Goal: Task Accomplishment & Management: Manage account settings

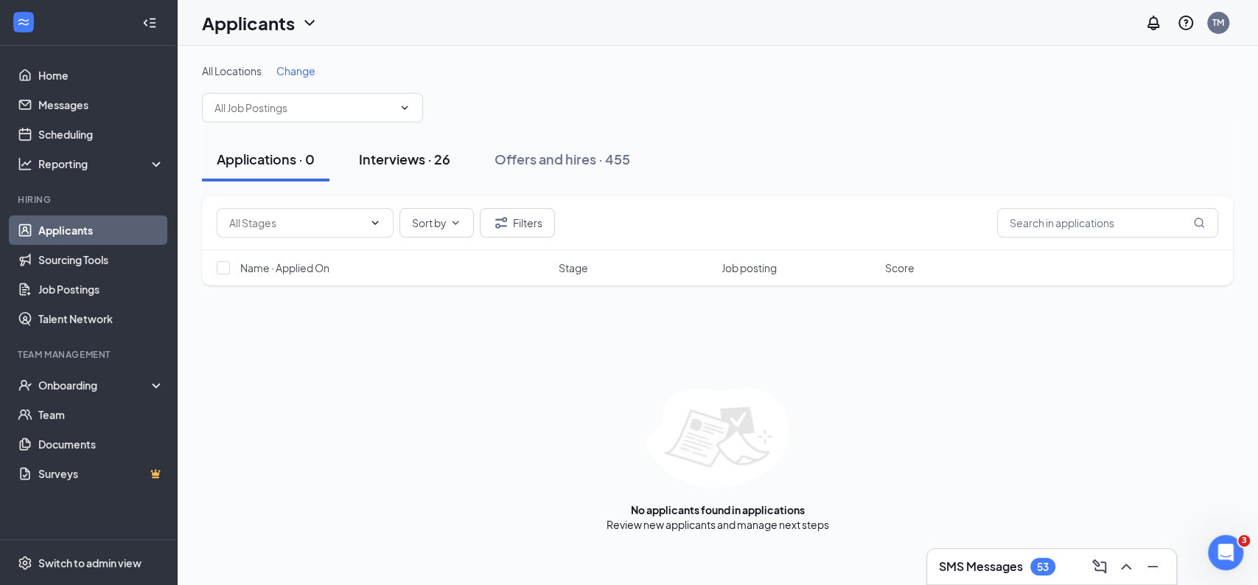
click at [421, 161] on div "Interviews · 26" at bounding box center [404, 159] width 91 height 18
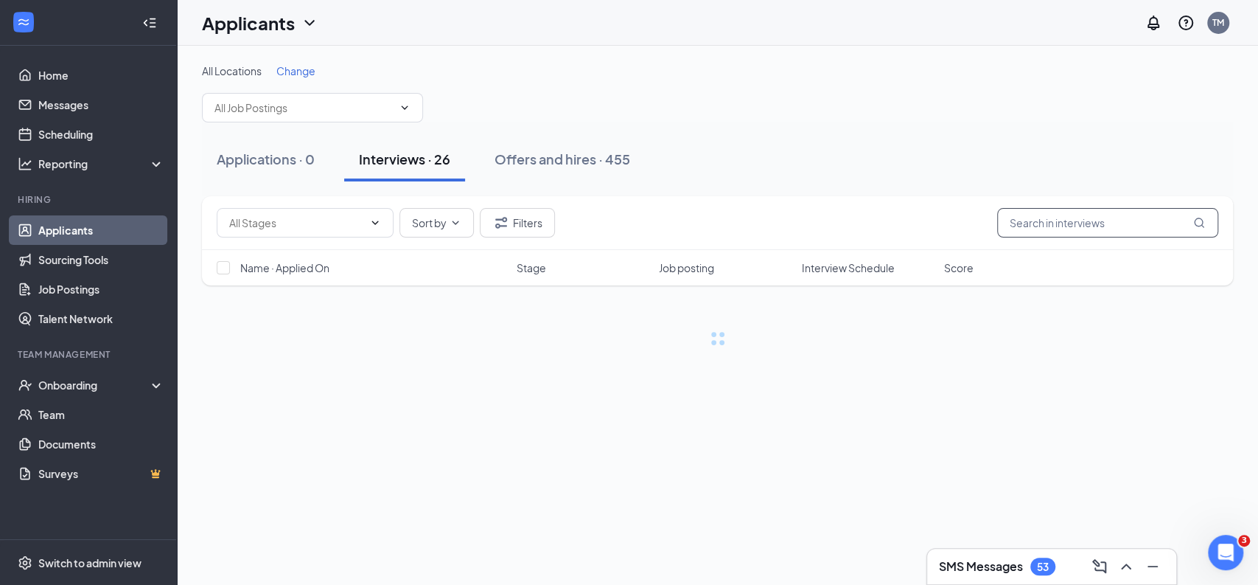
click at [1056, 225] on input "text" at bounding box center [1107, 222] width 221 height 29
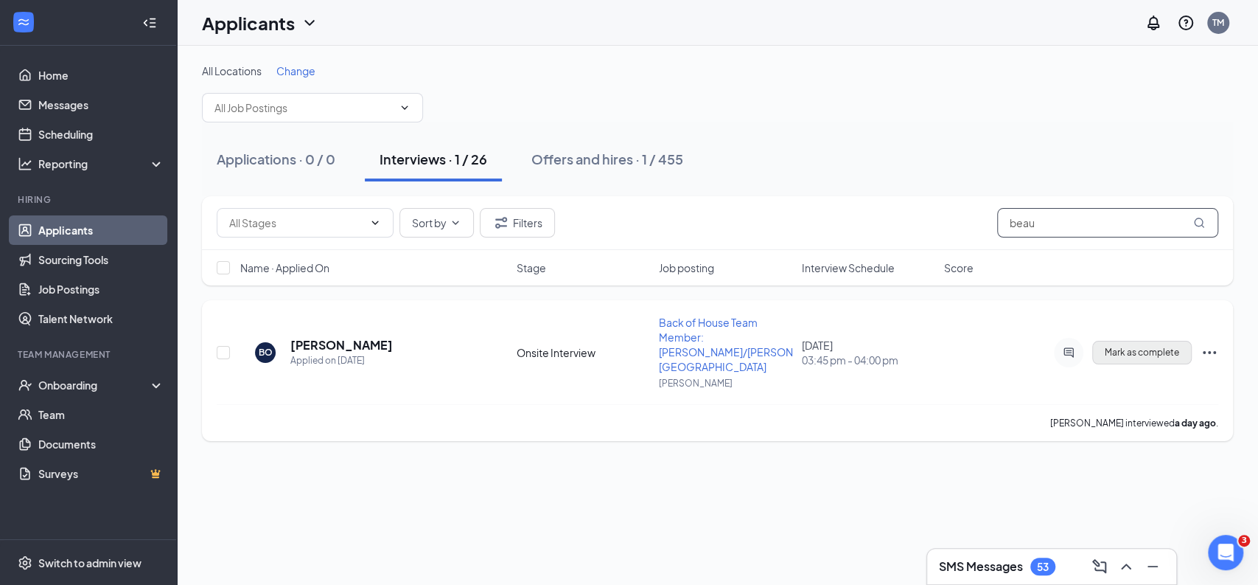
type input "beau"
click at [1150, 347] on span "Mark as complete" at bounding box center [1142, 352] width 74 height 10
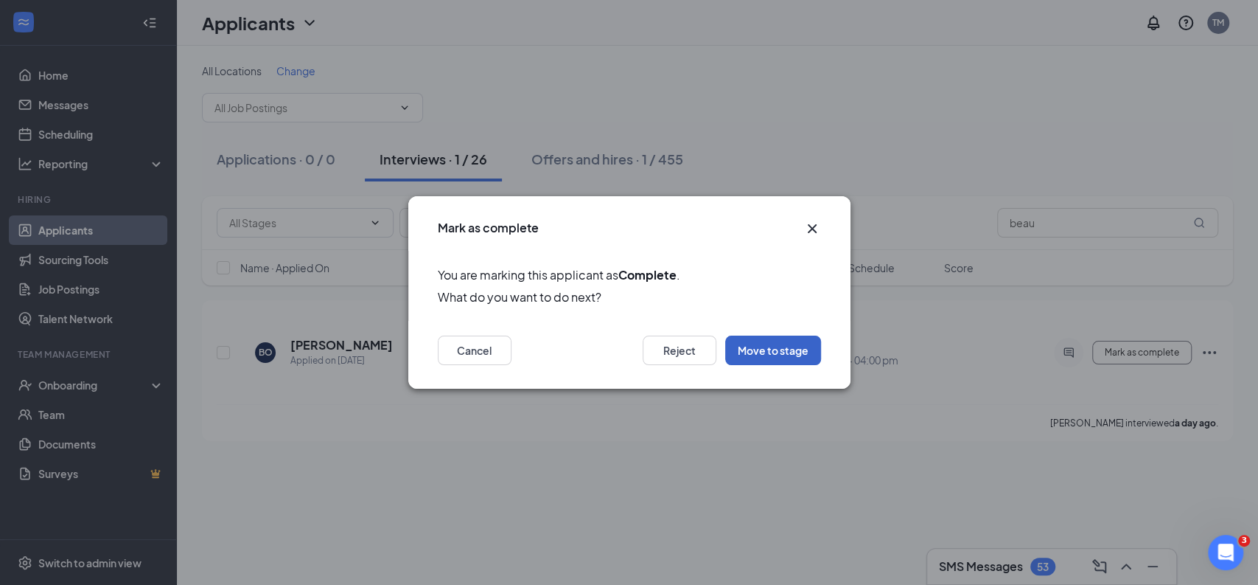
click at [756, 352] on button "Move to stage" at bounding box center [773, 349] width 96 height 29
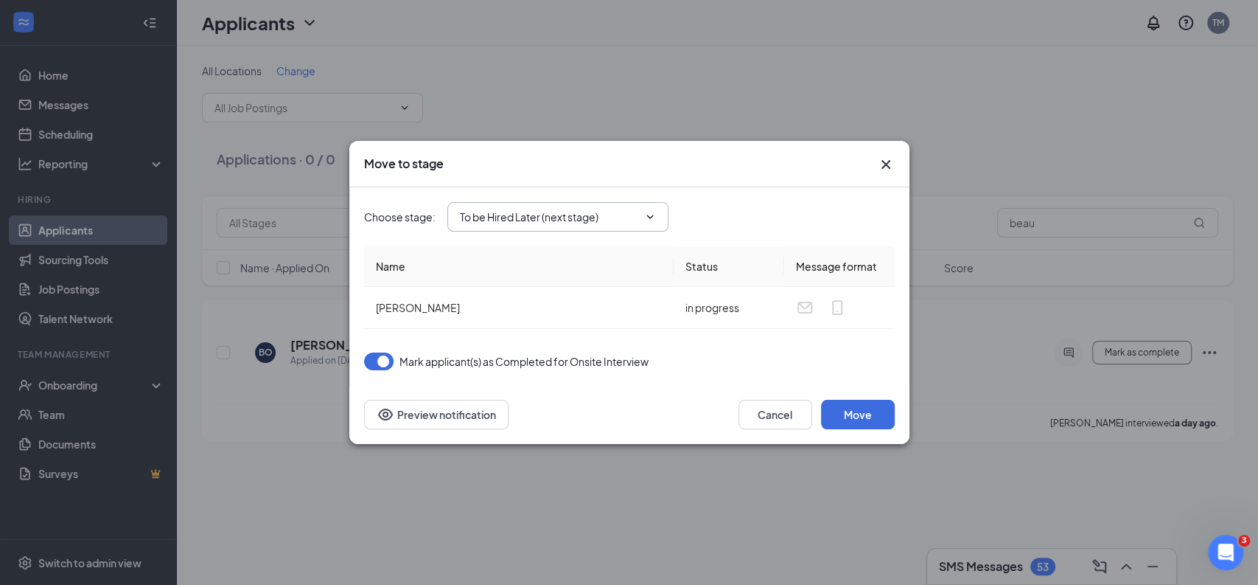
click at [559, 226] on span "To be Hired Later (next stage)" at bounding box center [557, 216] width 221 height 29
click at [552, 218] on input "To be Hired Later (next stage)" at bounding box center [549, 217] width 178 height 16
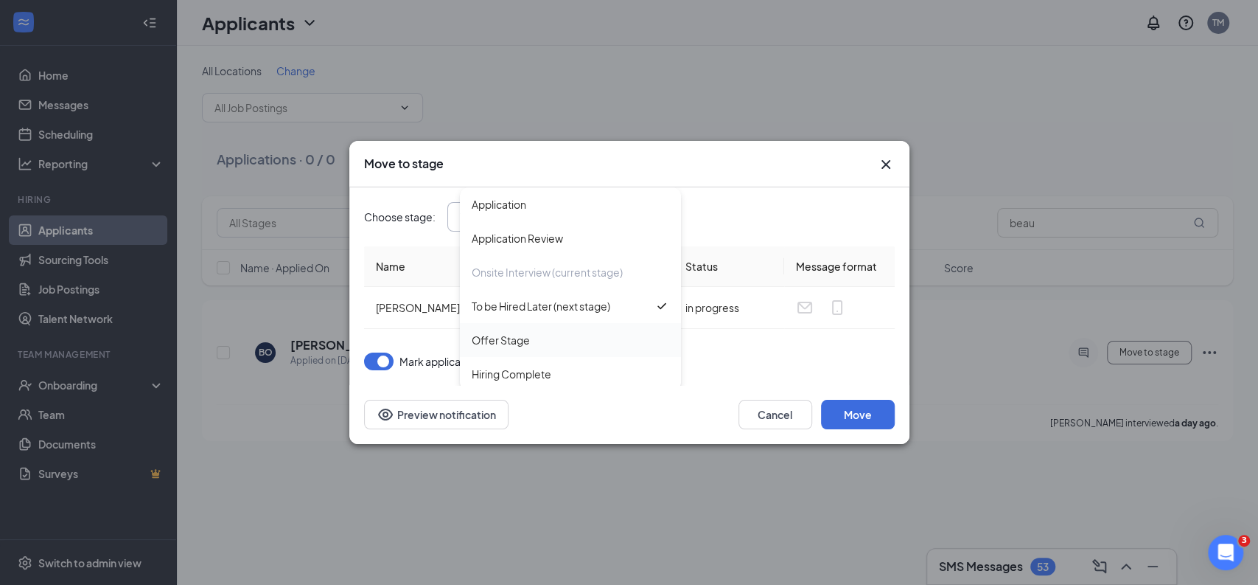
click at [511, 339] on div "Offer Stage" at bounding box center [501, 340] width 58 height 16
type input "Offer Stage"
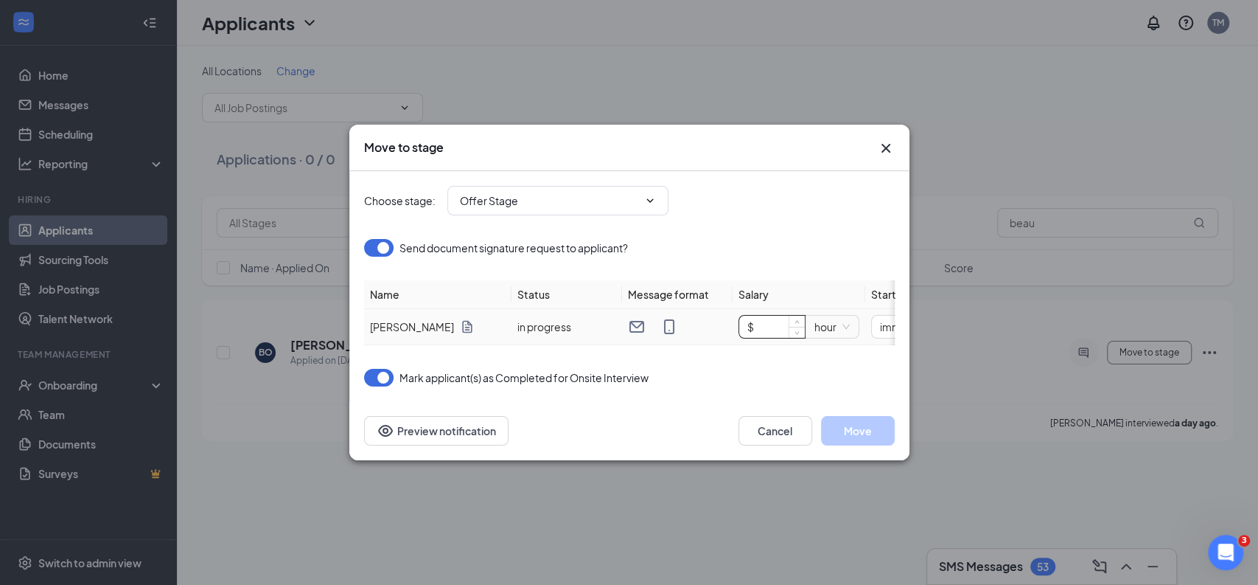
click at [781, 318] on input "$" at bounding box center [772, 327] width 66 height 22
type input "$ 13"
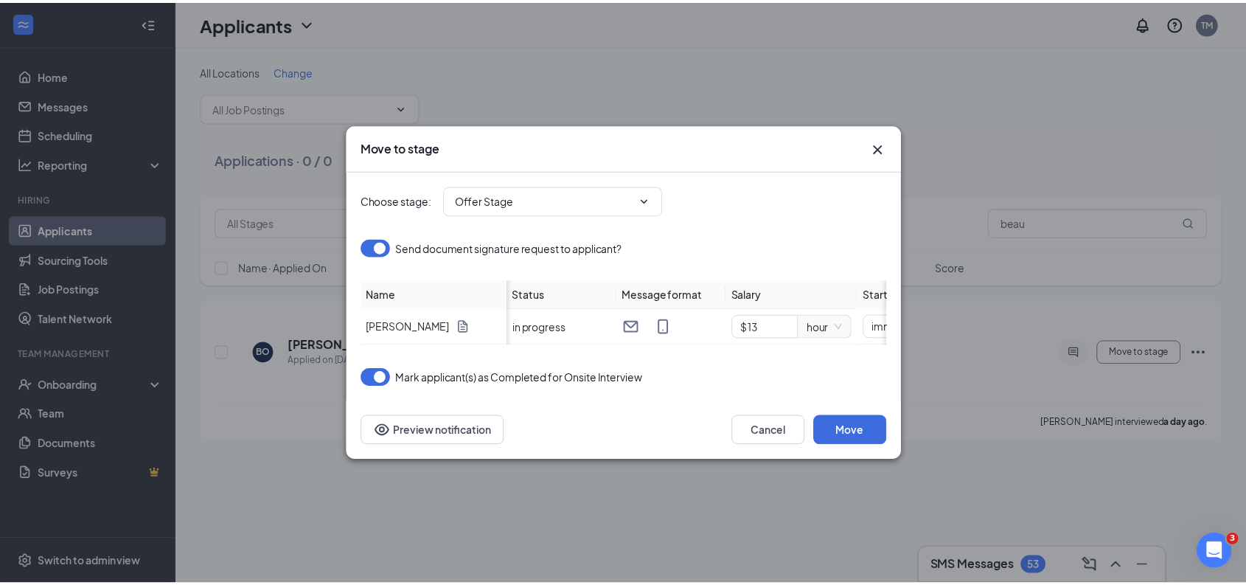
scroll to position [0, 192]
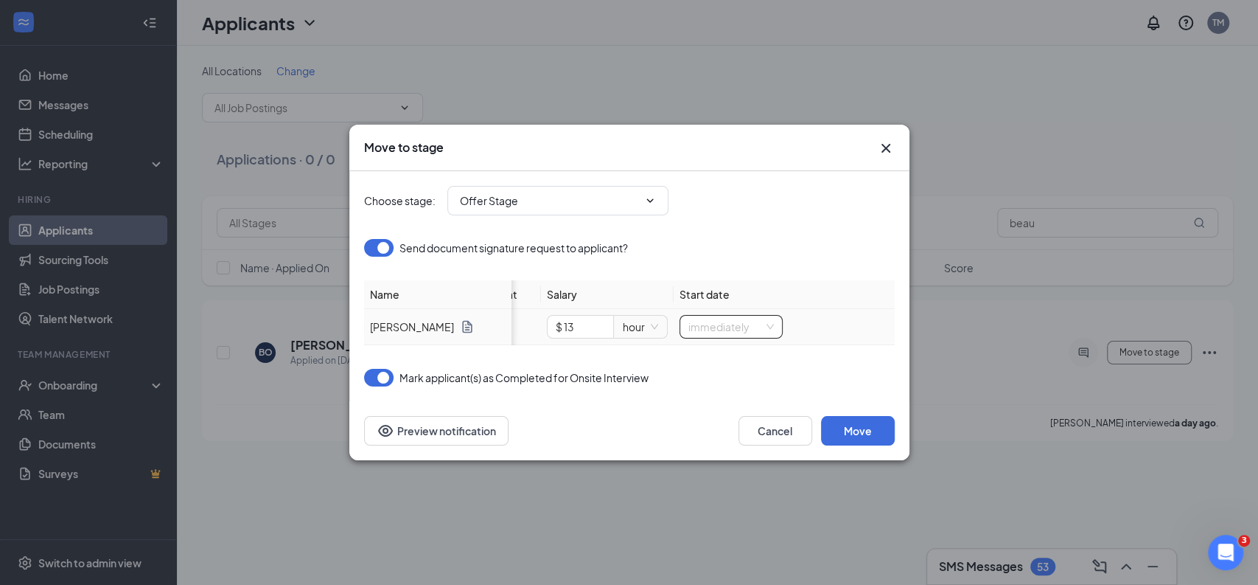
click at [731, 320] on span "immediately" at bounding box center [732, 327] width 86 height 22
click at [715, 421] on div "specific_date" at bounding box center [730, 420] width 86 height 16
click at [822, 319] on input "[DATE]" at bounding box center [828, 326] width 77 height 16
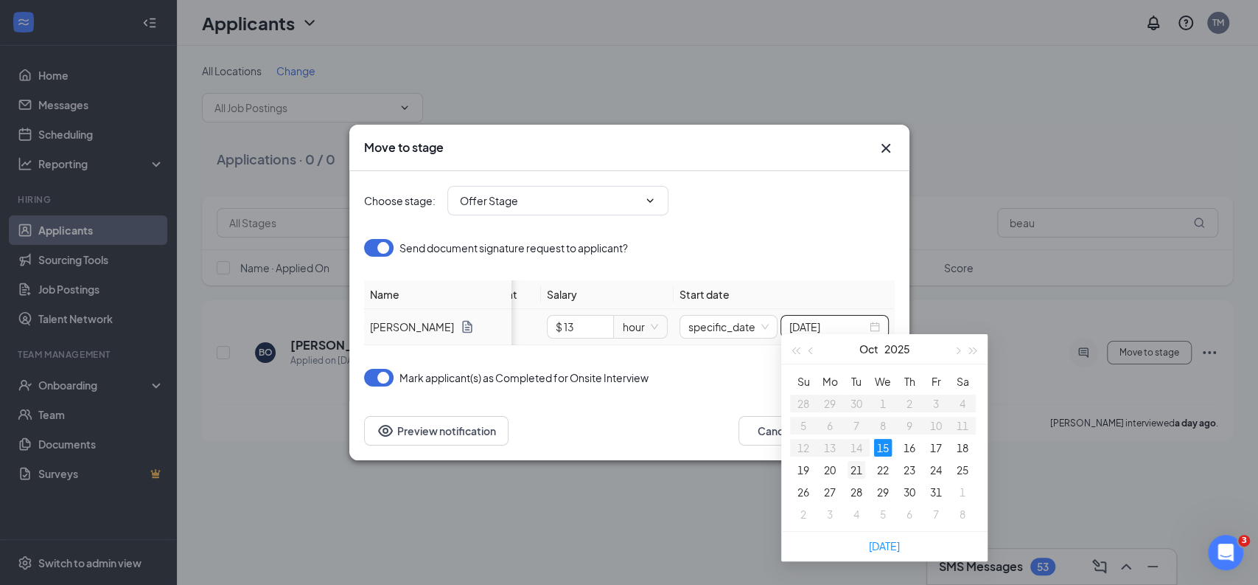
type input "[DATE]"
click at [856, 466] on div "21" at bounding box center [857, 470] width 18 height 18
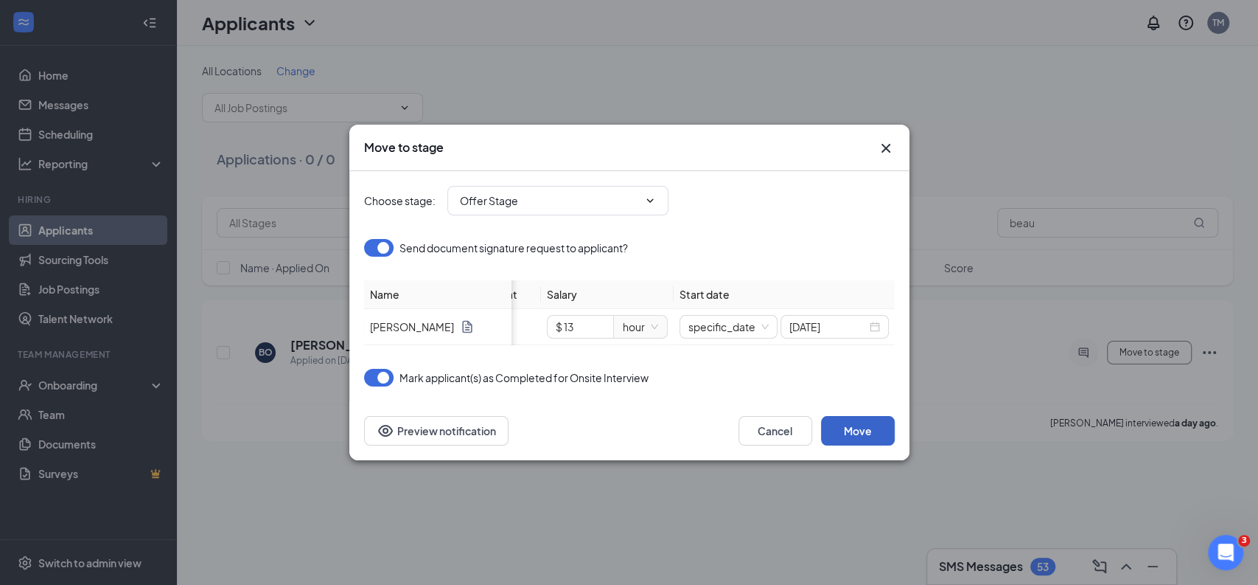
click at [840, 439] on button "Move" at bounding box center [858, 430] width 74 height 29
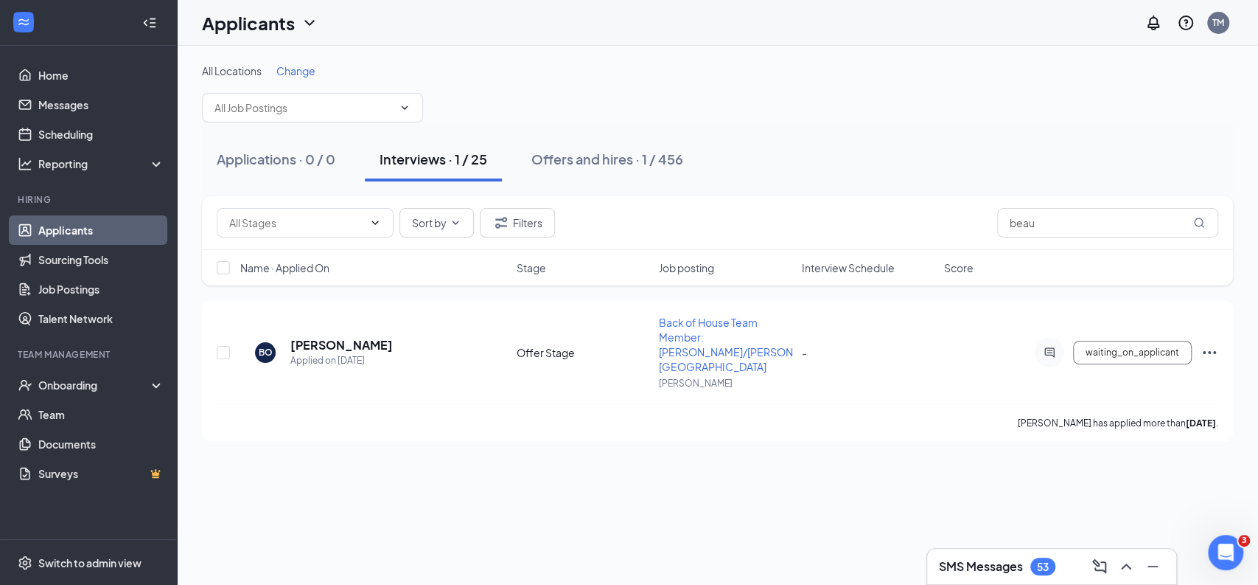
click at [991, 571] on h3 "SMS Messages" at bounding box center [981, 566] width 84 height 16
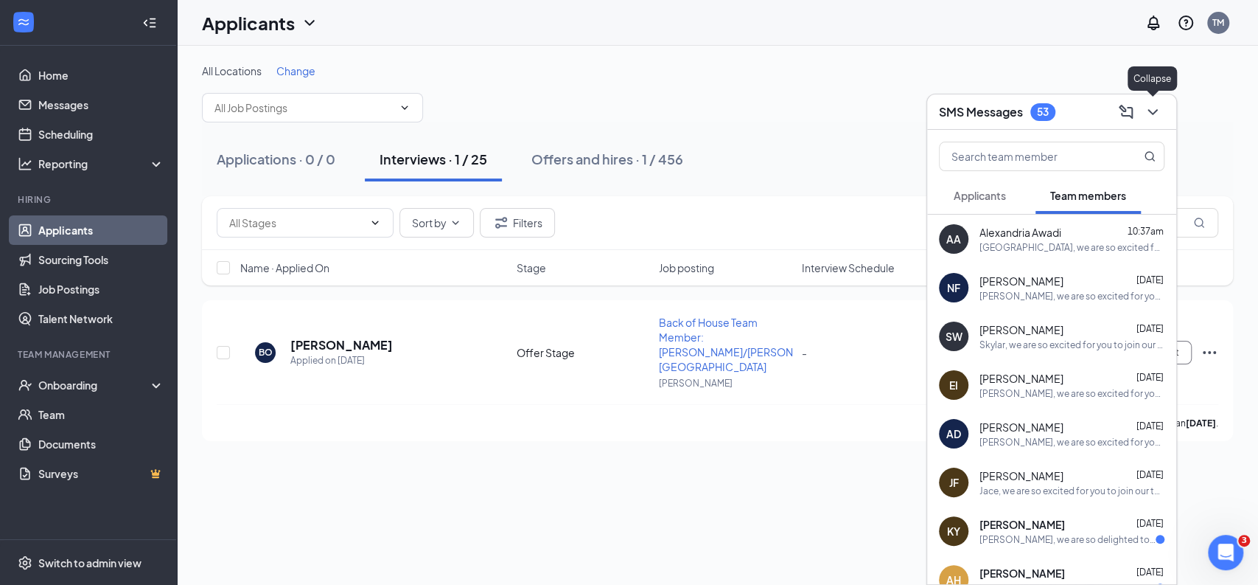
click at [1149, 109] on icon "ChevronDown" at bounding box center [1153, 112] width 10 height 6
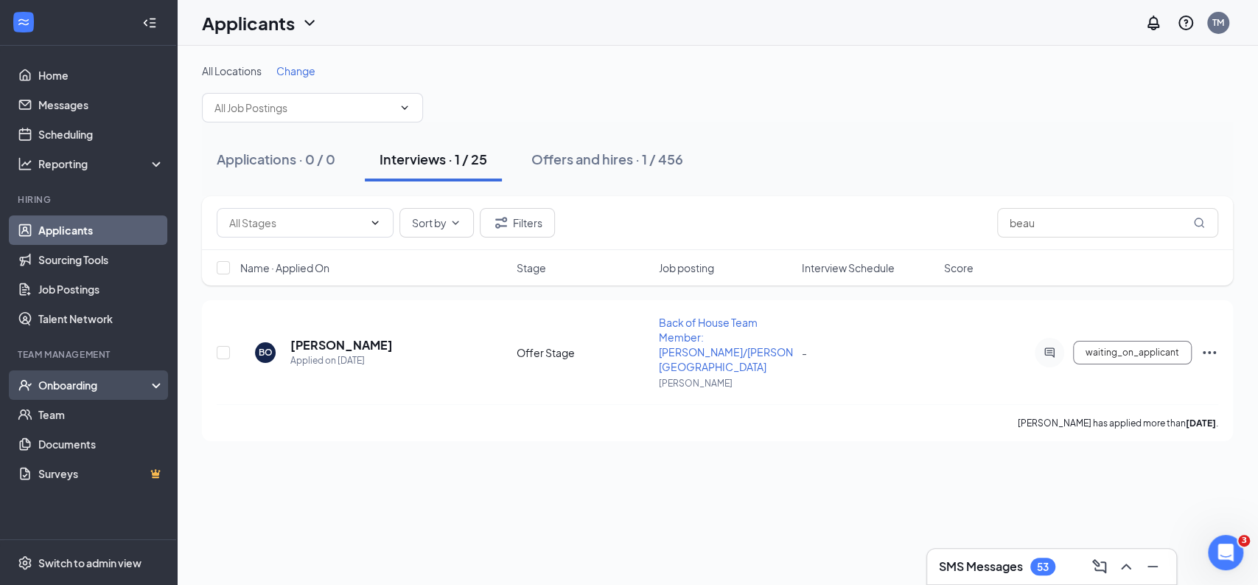
click at [92, 385] on div "Onboarding" at bounding box center [95, 384] width 114 height 15
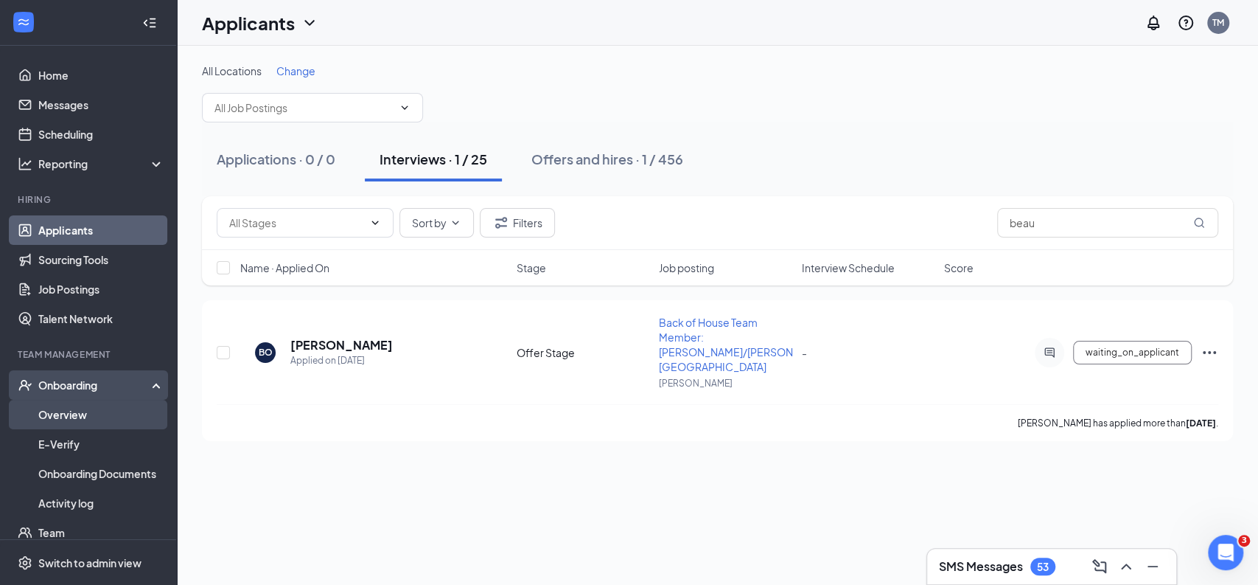
click at [82, 413] on link "Overview" at bounding box center [101, 414] width 126 height 29
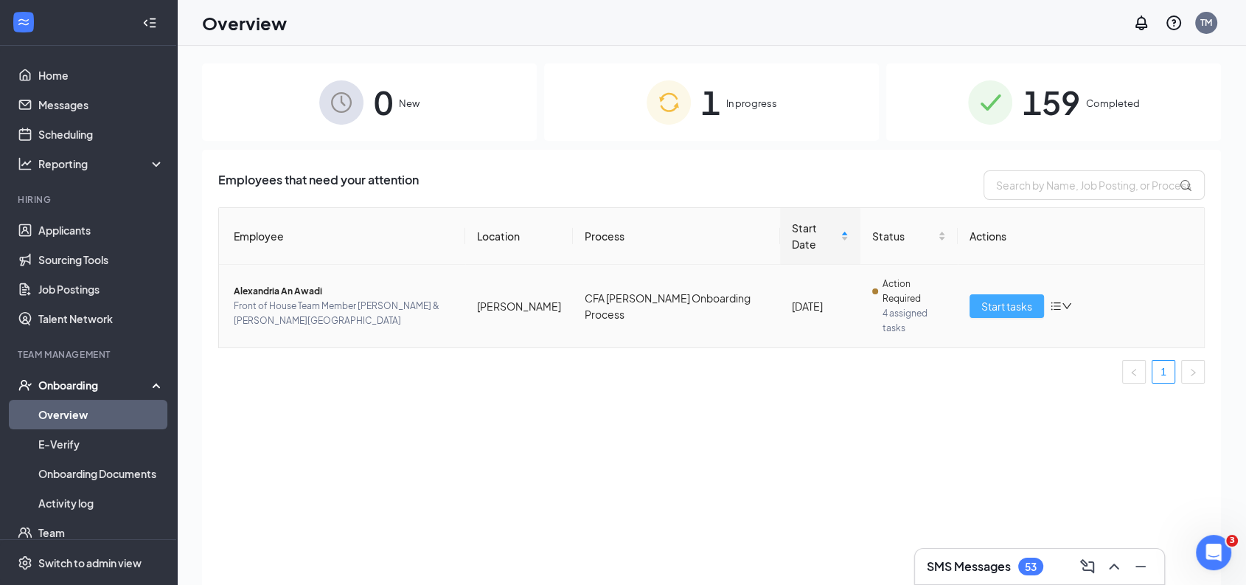
click at [996, 298] on span "Start tasks" at bounding box center [1006, 306] width 51 height 16
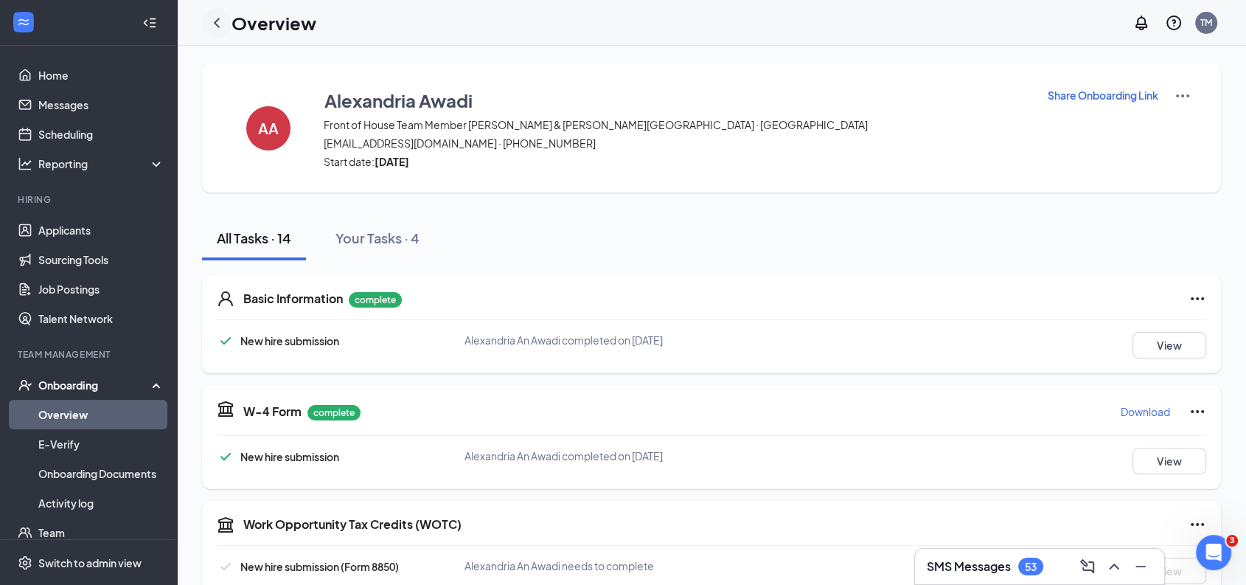
click at [218, 24] on icon "ChevronLeft" at bounding box center [217, 23] width 18 height 18
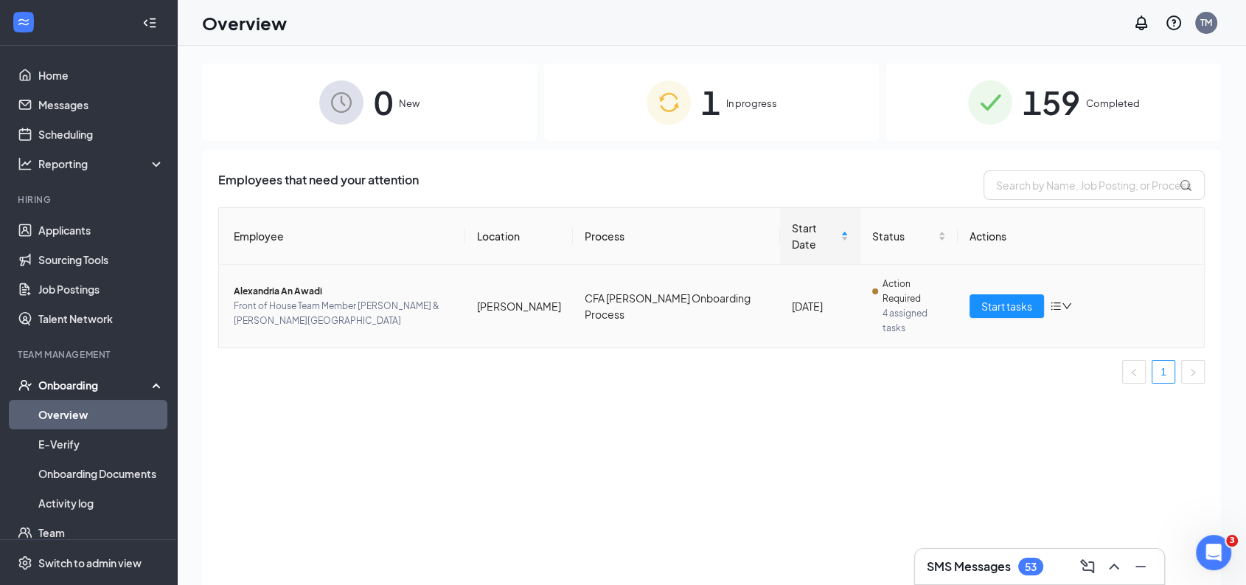
click at [312, 284] on span "Alexandria An Awadi" at bounding box center [344, 291] width 220 height 15
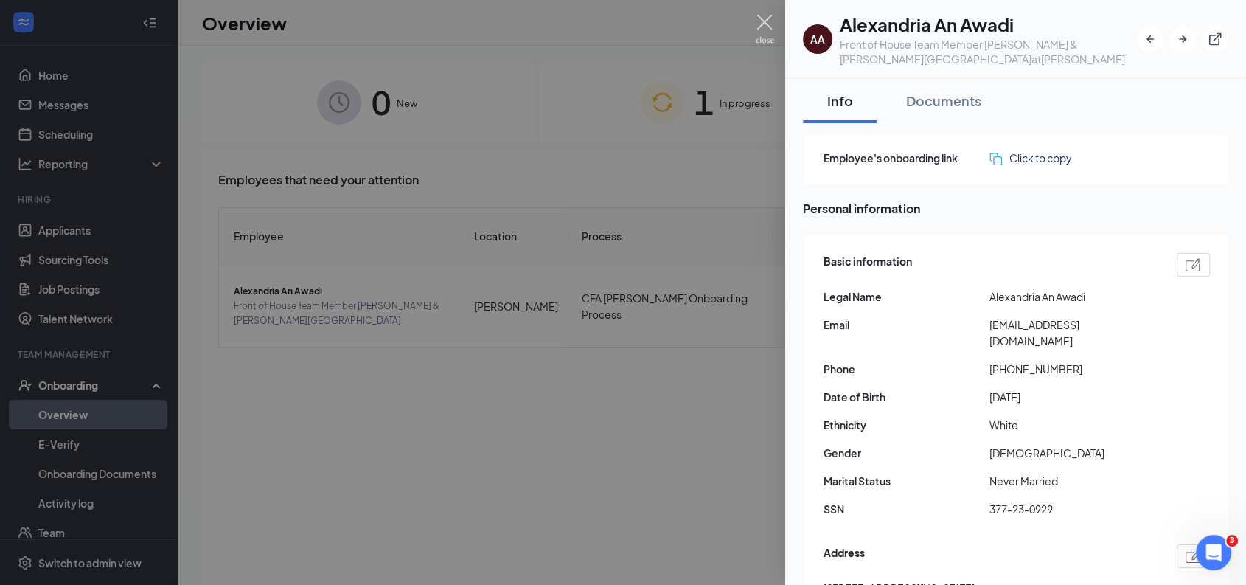
click at [763, 27] on img at bounding box center [765, 29] width 18 height 29
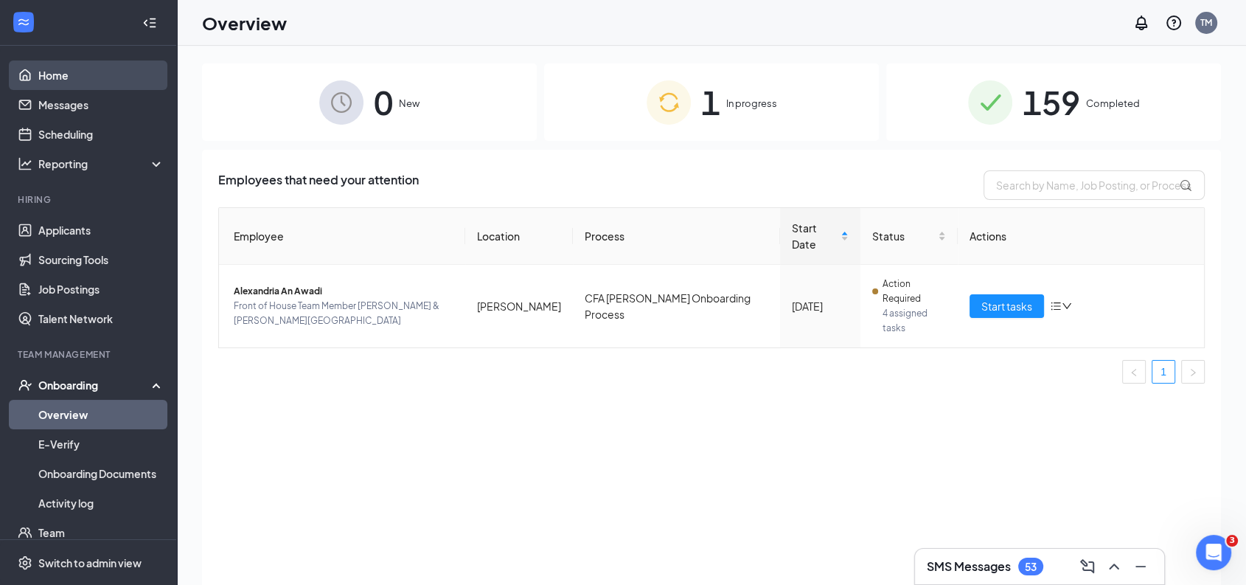
click at [94, 84] on link "Home" at bounding box center [101, 74] width 126 height 29
